Goal: Information Seeking & Learning: Find specific fact

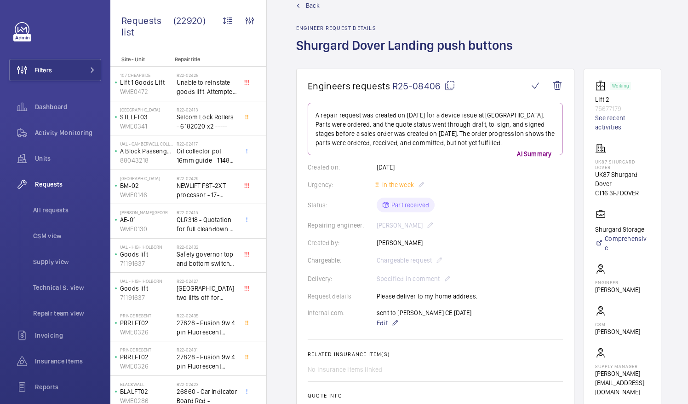
scroll to position [21, 0]
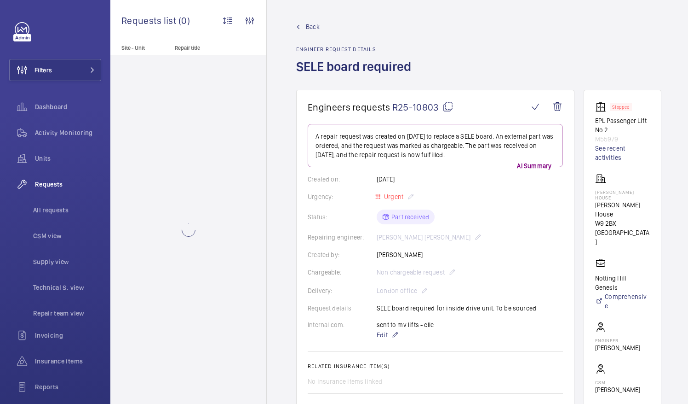
scroll to position [45, 0]
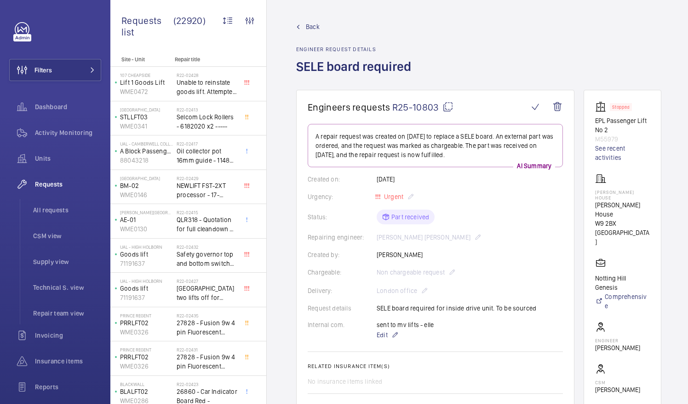
click at [446, 107] on mat-icon at bounding box center [448, 106] width 11 height 11
drag, startPoint x: 607, startPoint y: 203, endPoint x: 646, endPoint y: 205, distance: 39.1
click at [646, 205] on p "Ernest Harriss House" at bounding box center [623, 209] width 55 height 18
drag, startPoint x: 646, startPoint y: 205, endPoint x: 636, endPoint y: 204, distance: 10.1
copy p "Ernest Harriss"
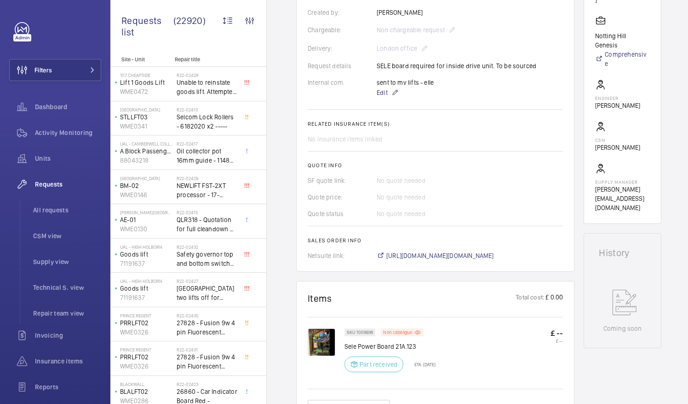
scroll to position [243, 0]
drag, startPoint x: 358, startPoint y: 342, endPoint x: 394, endPoint y: 348, distance: 36.3
click at [394, 348] on p "Sele Power Board 21A.123" at bounding box center [390, 345] width 91 height 9
drag, startPoint x: 394, startPoint y: 348, endPoint x: 387, endPoint y: 347, distance: 7.4
copy p "Power Board"
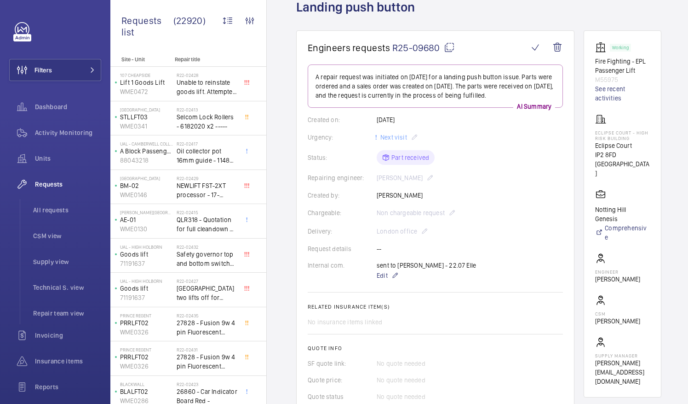
scroll to position [58, 0]
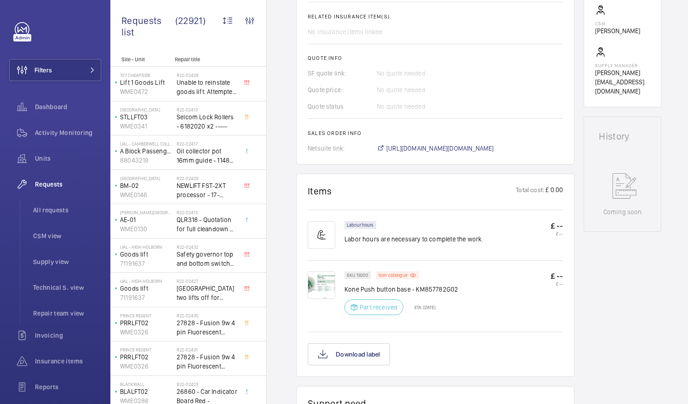
scroll to position [350, 0]
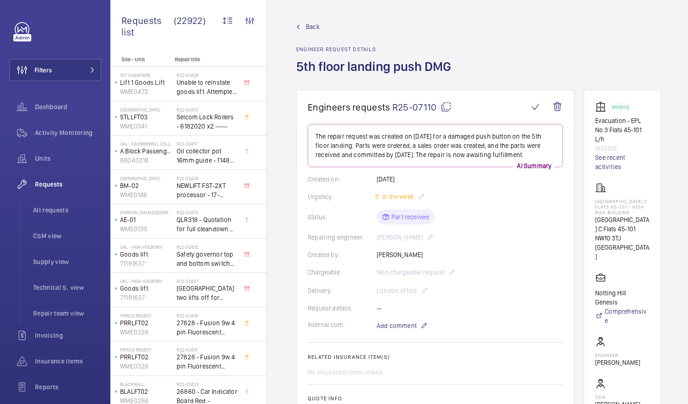
click at [447, 107] on mat-icon at bounding box center [446, 106] width 11 height 11
drag, startPoint x: 607, startPoint y: 223, endPoint x: 654, endPoint y: 225, distance: 47.9
click at [650, 225] on p "Donnington Court Block C Flats 45-101" at bounding box center [623, 224] width 55 height 18
drag, startPoint x: 654, startPoint y: 225, endPoint x: 648, endPoint y: 226, distance: 6.1
copy p "Donnington Court"
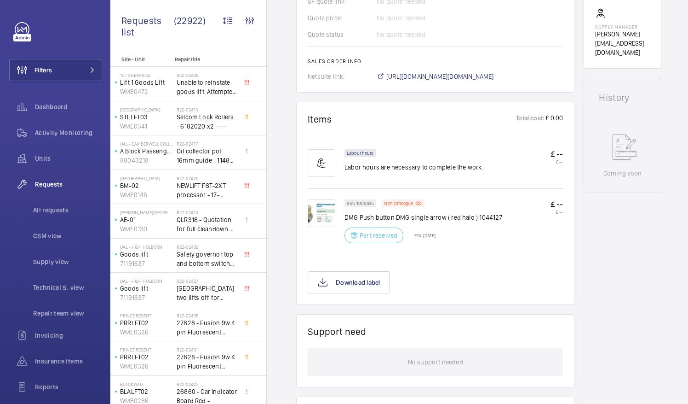
scroll to position [413, 0]
drag, startPoint x: 359, startPoint y: 215, endPoint x: 402, endPoint y: 184, distance: 53.4
click at [402, 184] on wm-front-card-body "Labour hours Labor hours are necessary to complete the work. £ -- £ -- SKU 1005…" at bounding box center [435, 213] width 255 height 157
drag, startPoint x: 402, startPoint y: 184, endPoint x: 462, endPoint y: 250, distance: 89.3
click at [462, 250] on div "SKU 1005635 Non catalogue DMG Push button DMG single arrow ( red halo ) 1044127…" at bounding box center [454, 227] width 219 height 58
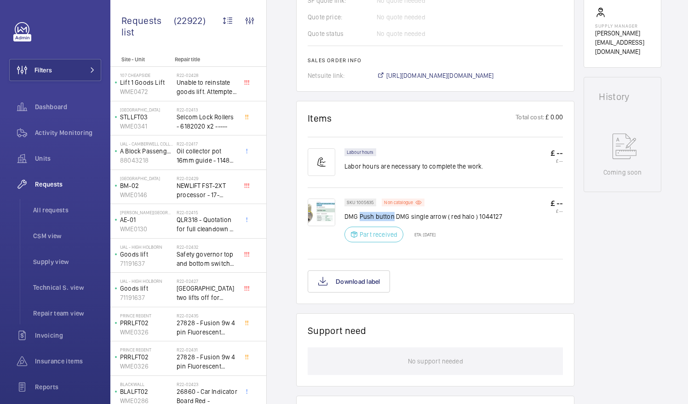
drag, startPoint x: 360, startPoint y: 214, endPoint x: 393, endPoint y: 217, distance: 32.8
click at [393, 217] on p "DMG Push button DMG single arrow ( red halo ) 1044127" at bounding box center [424, 216] width 158 height 9
copy p "Push button"
